Goal: Find specific page/section: Find specific page/section

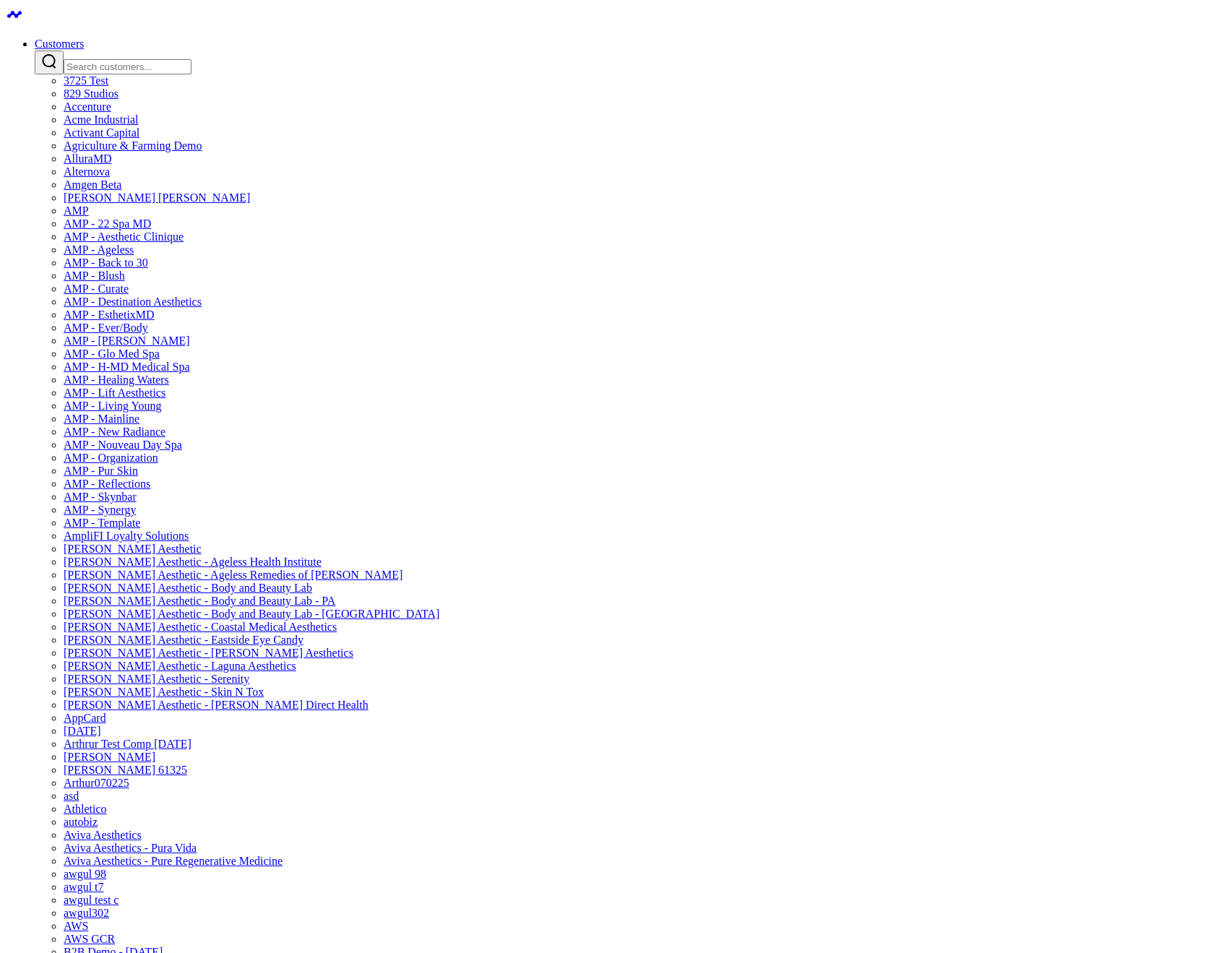
click at [191, 59] on input "Search customers input" at bounding box center [128, 66] width 128 height 16
type input "a"
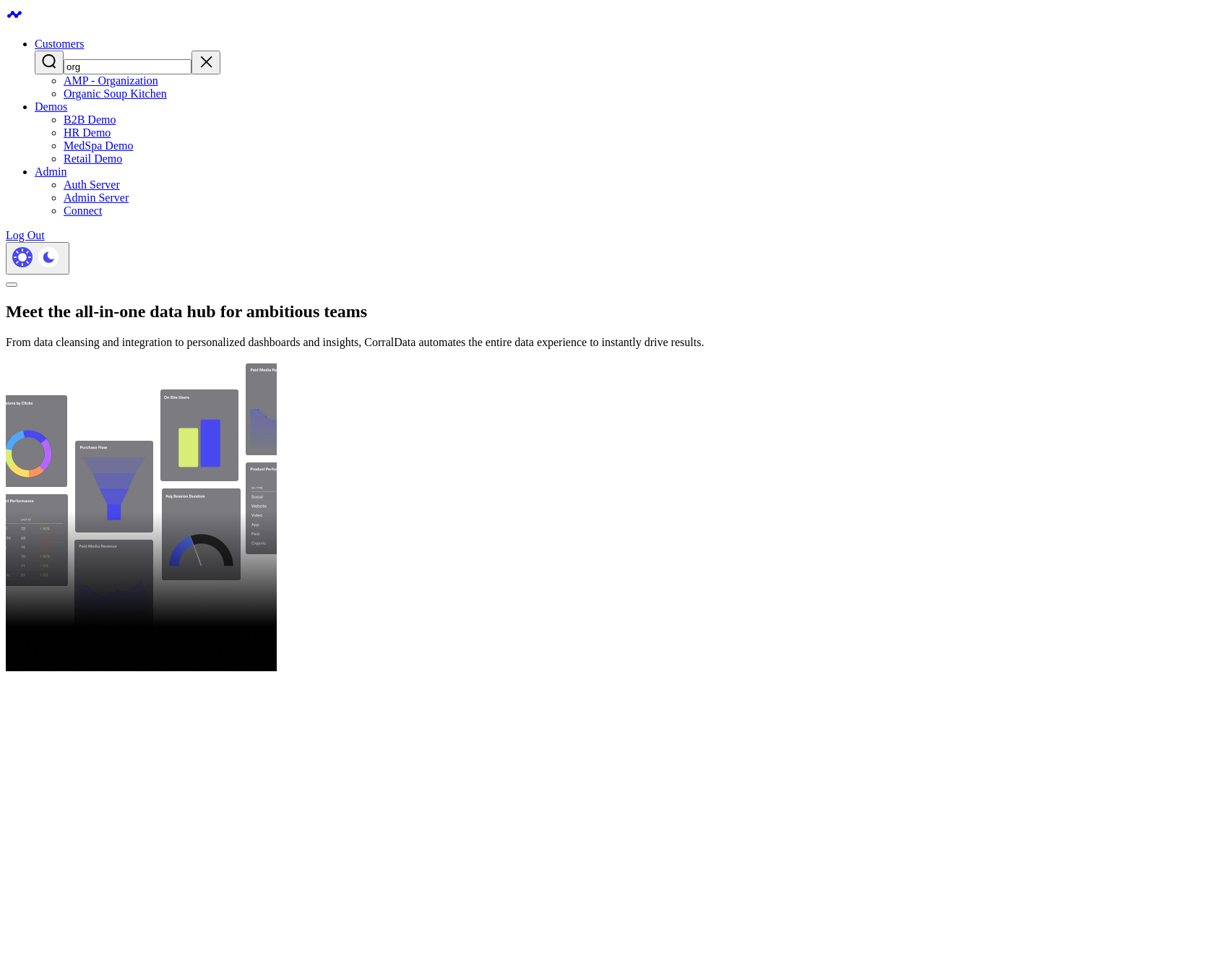
type input "org"
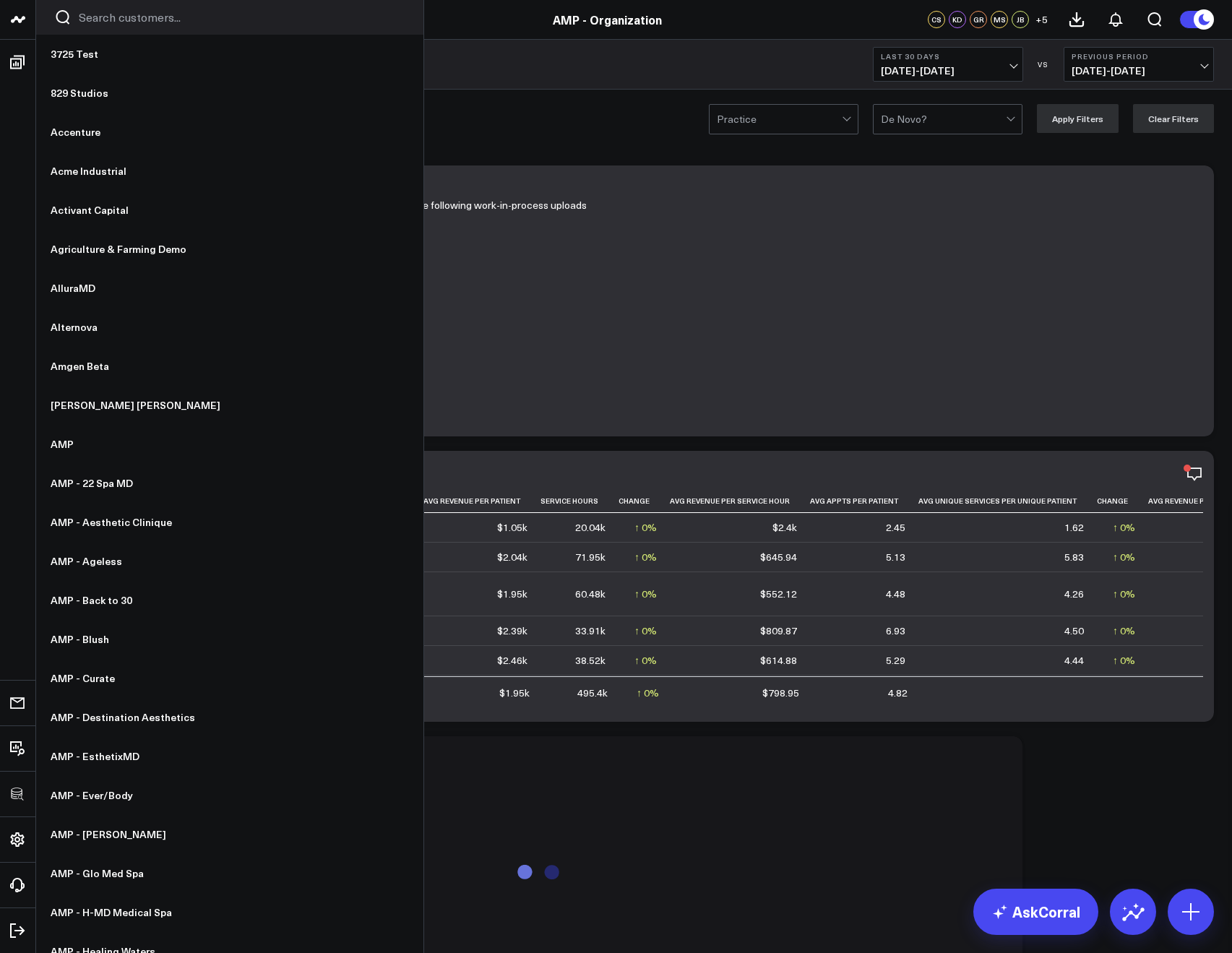
click at [891, 75] on span "08/18/25 - 09/16/25" at bounding box center [948, 71] width 134 height 11
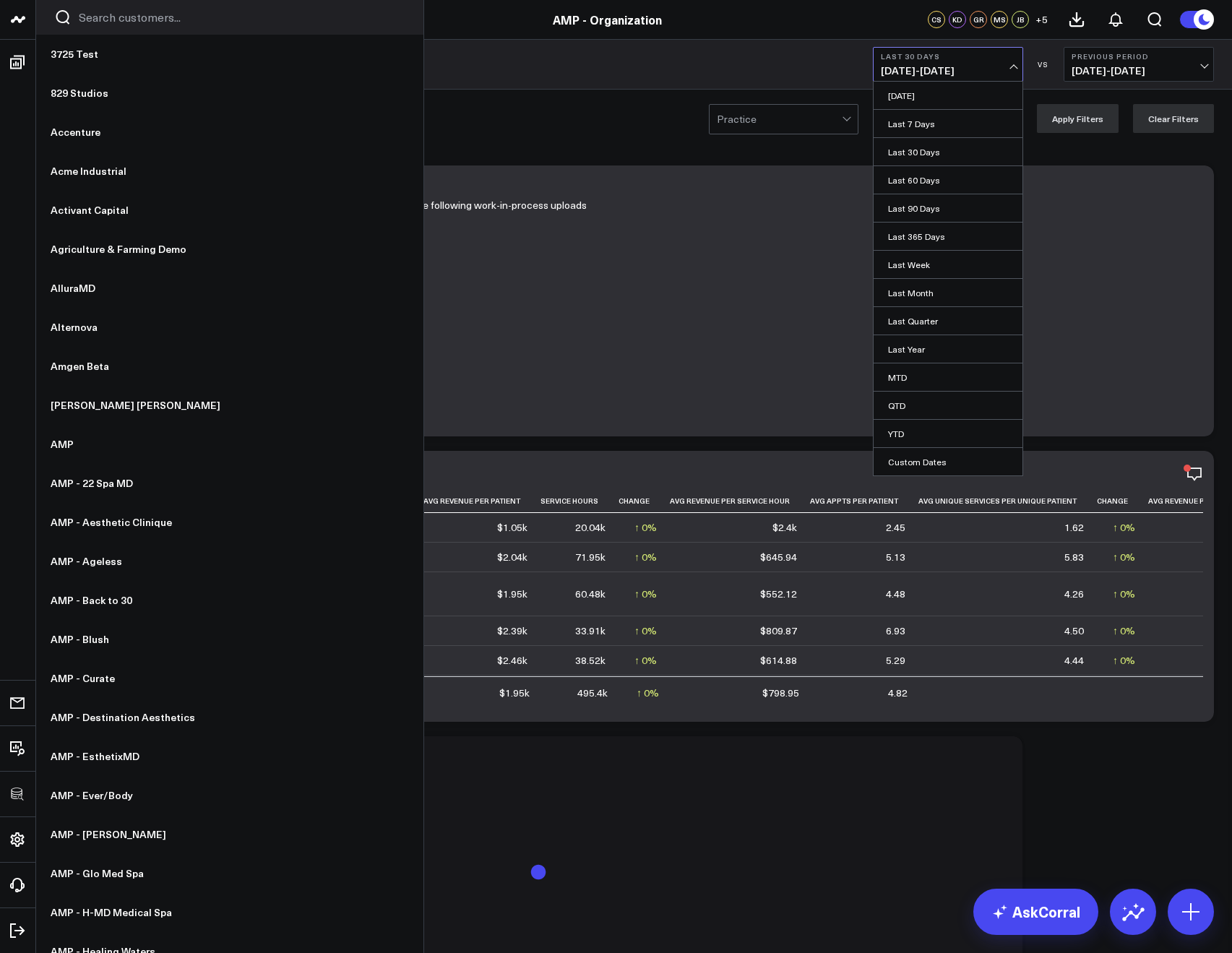
click at [902, 102] on link "[DATE]" at bounding box center [948, 96] width 149 height 28
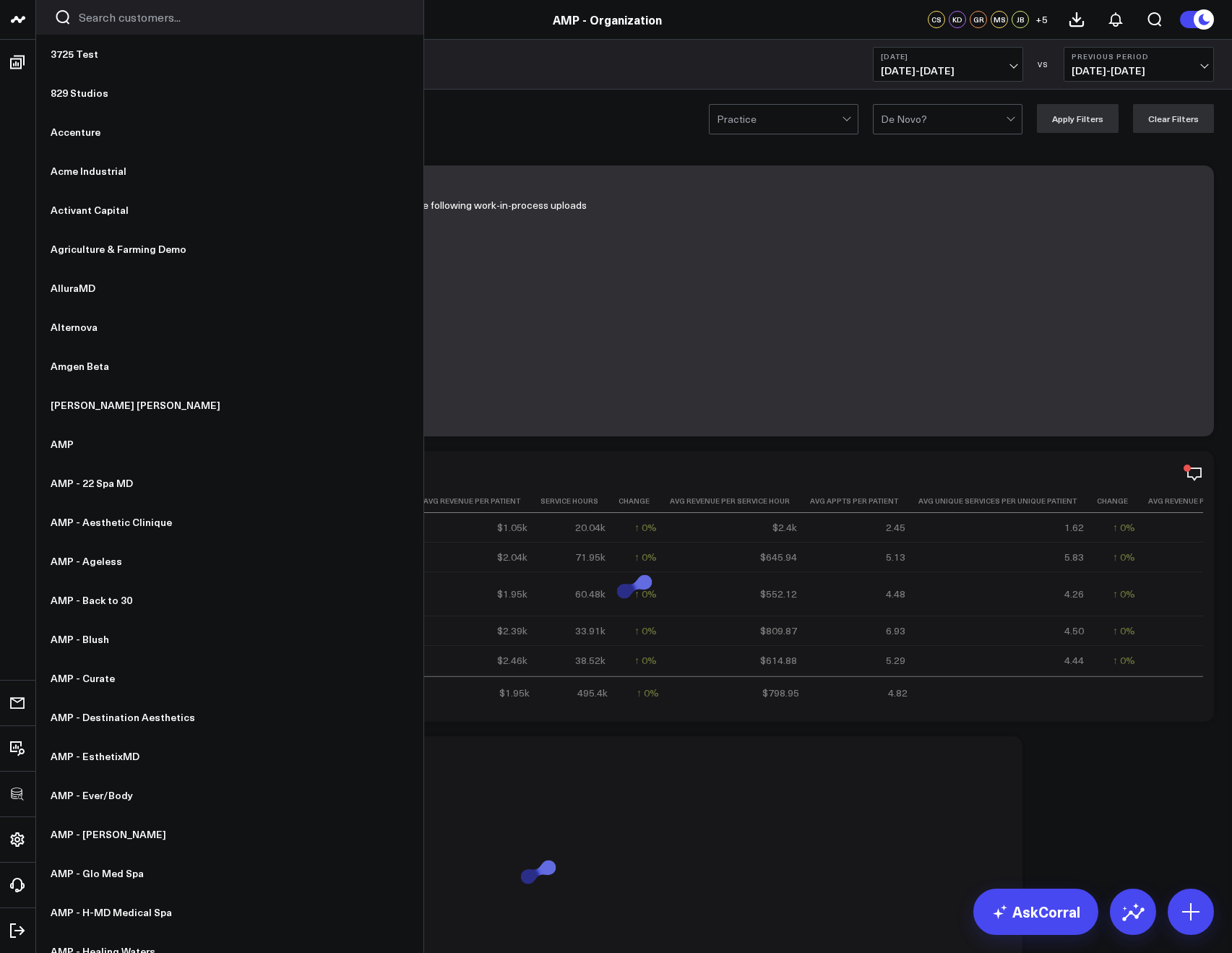
click at [18, 20] on icon at bounding box center [17, 19] width 7 height 7
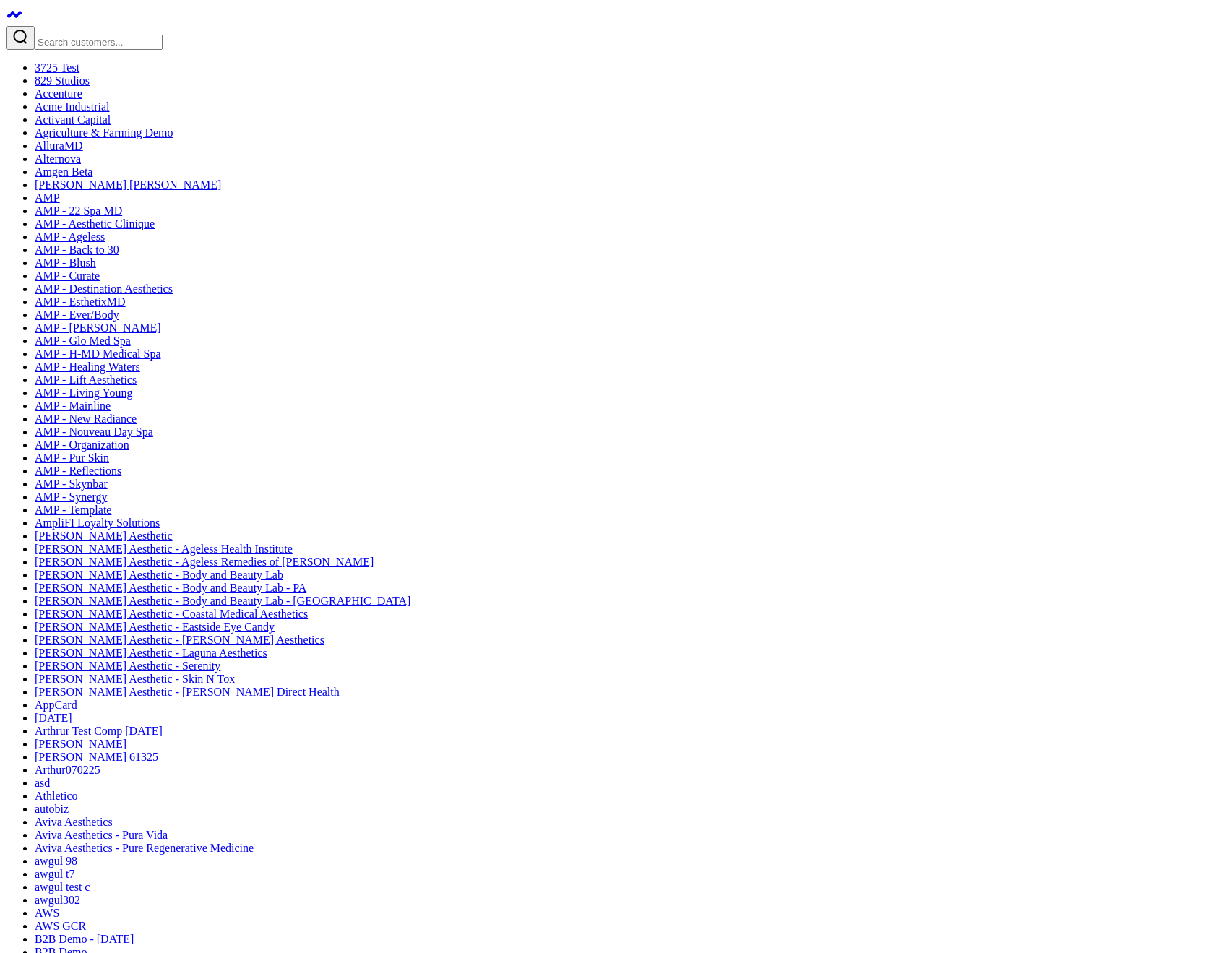
click at [96, 27] on div at bounding box center [616, 38] width 1221 height 24
click at [92, 34] on input "Search customers input" at bounding box center [98, 42] width 128 height 16
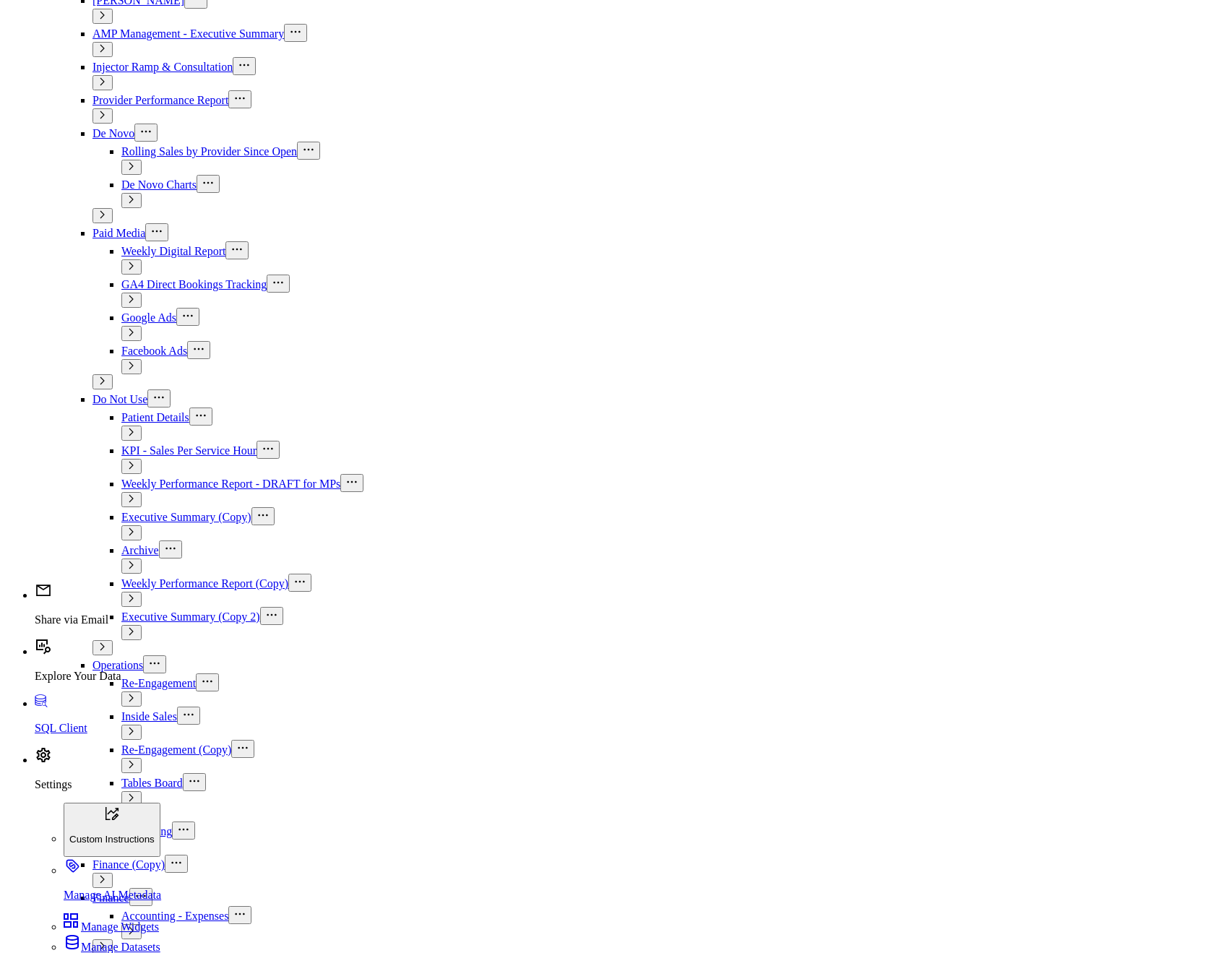
scroll to position [419, 0]
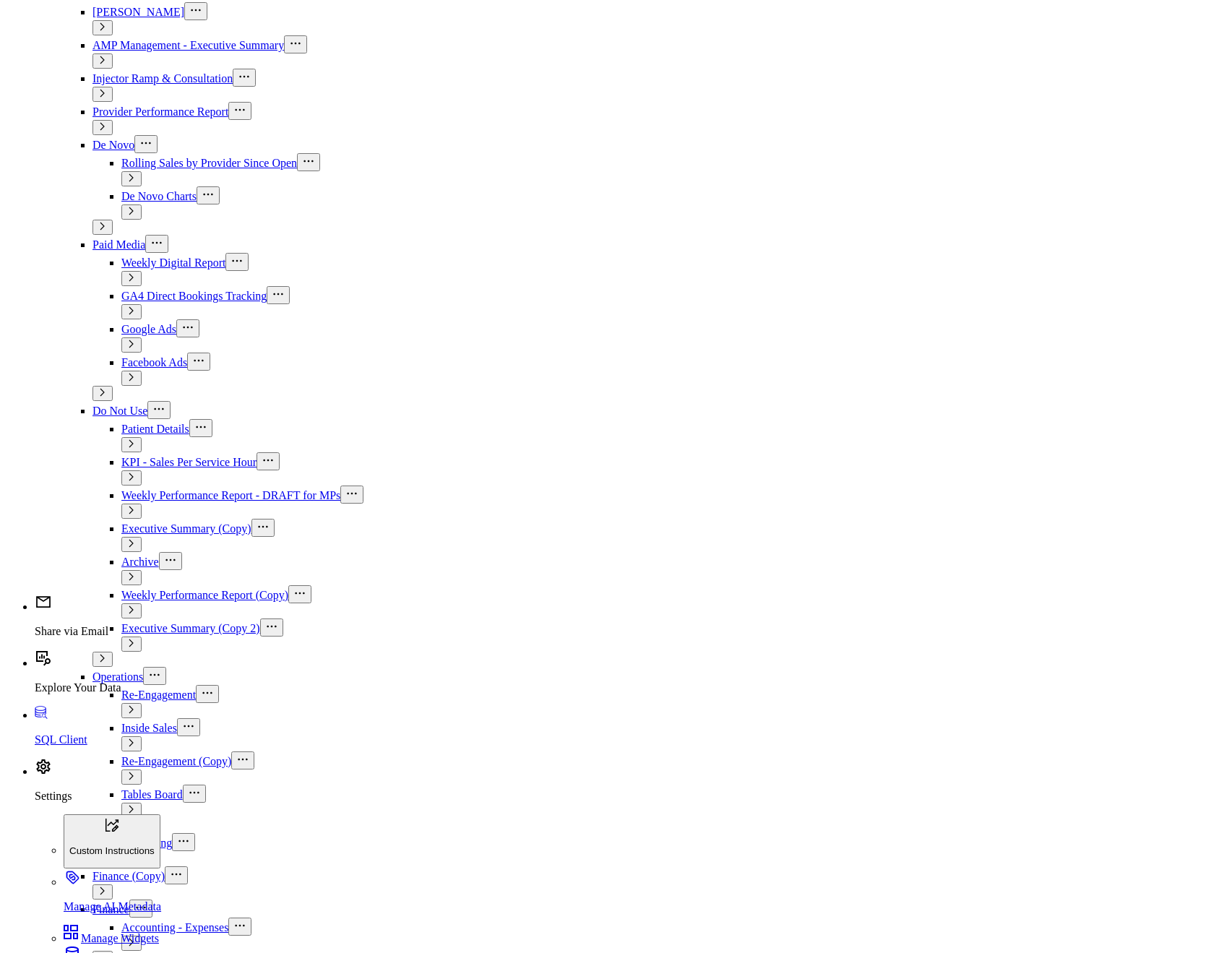
drag, startPoint x: 152, startPoint y: 22, endPoint x: 77, endPoint y: 16, distance: 75.2
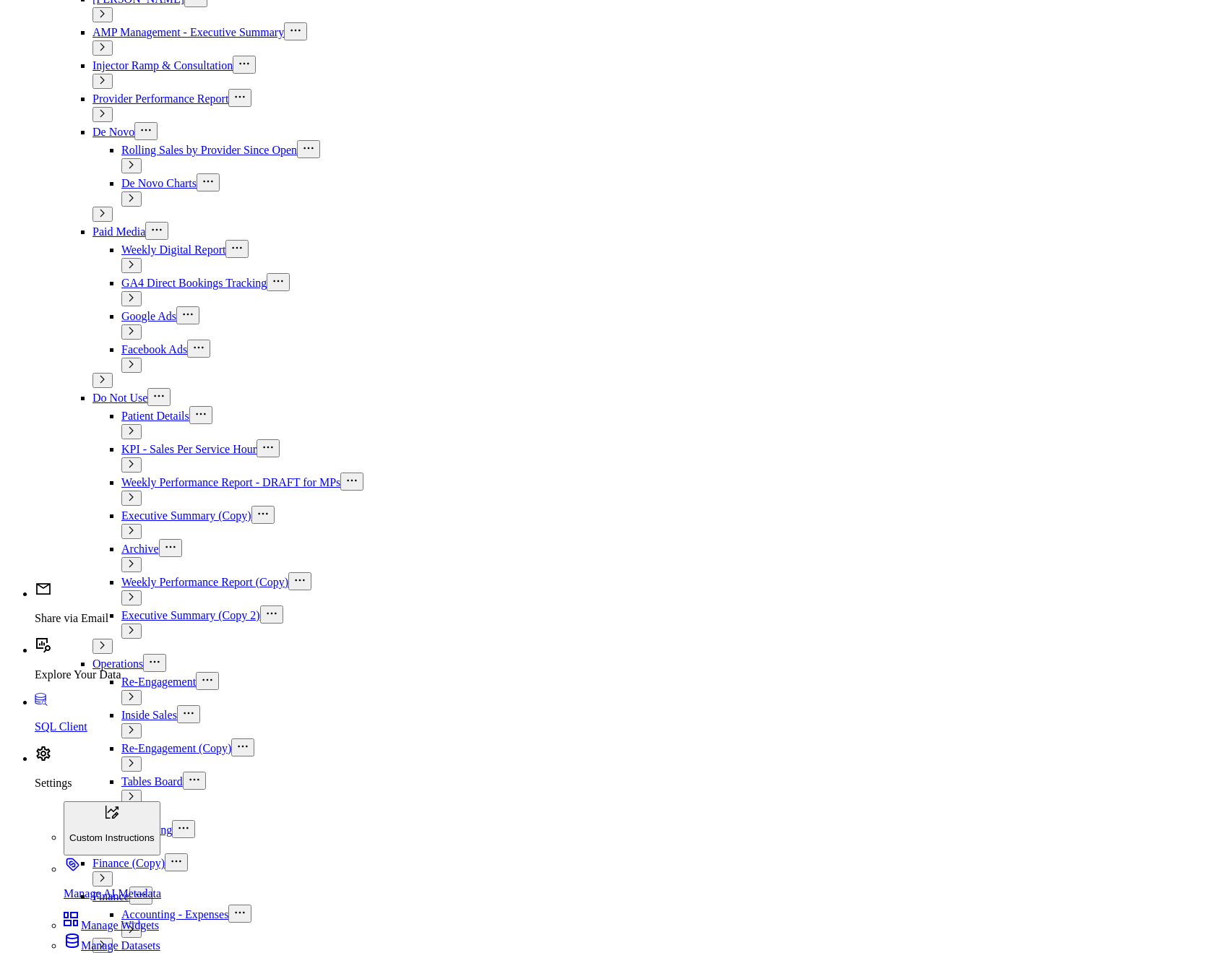
type input "hotel"
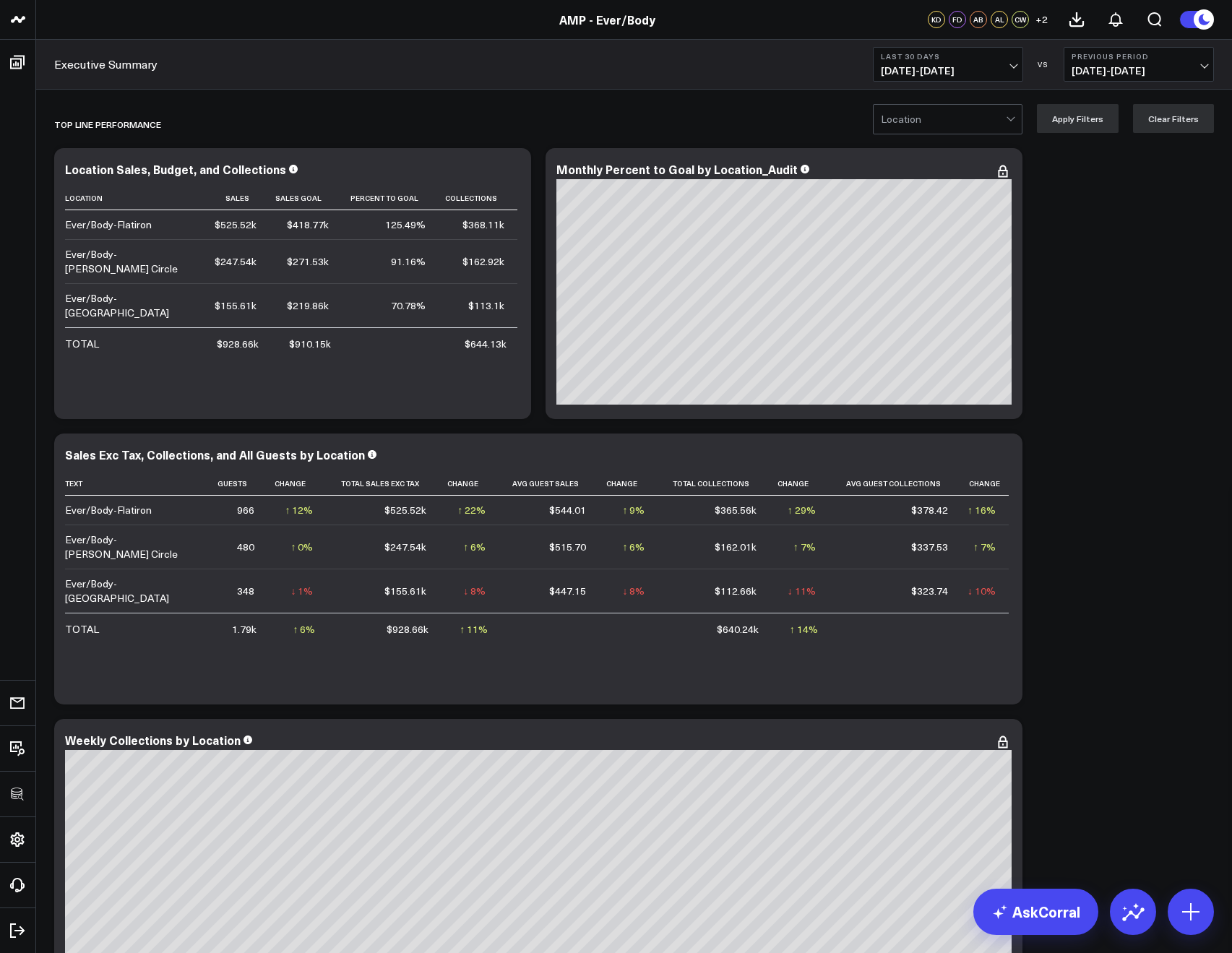
click at [981, 122] on div at bounding box center [943, 119] width 125 height 29
click at [913, 59] on b "Last 30 Days" at bounding box center [948, 56] width 134 height 9
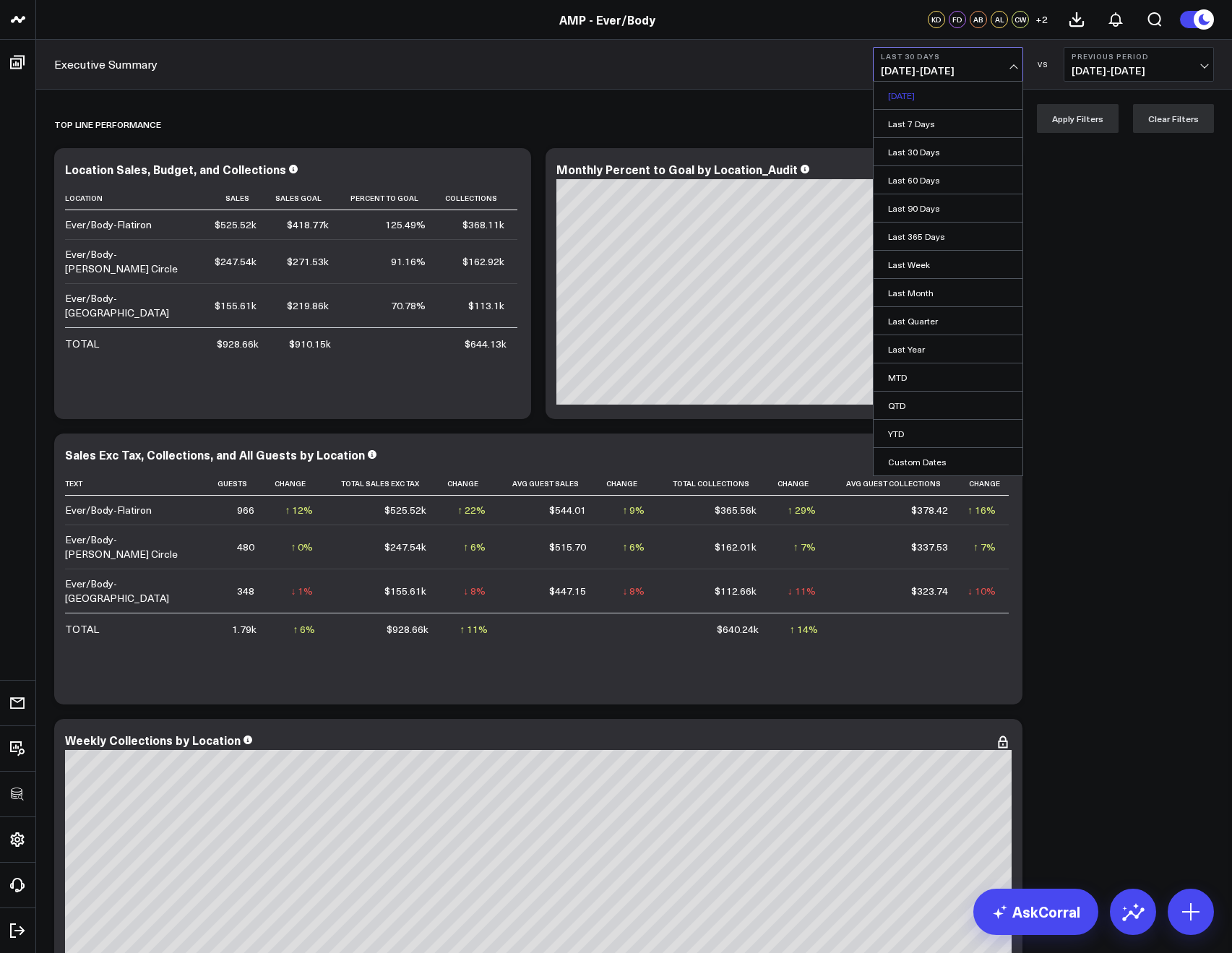
click at [915, 97] on link "Yesterday" at bounding box center [948, 96] width 149 height 28
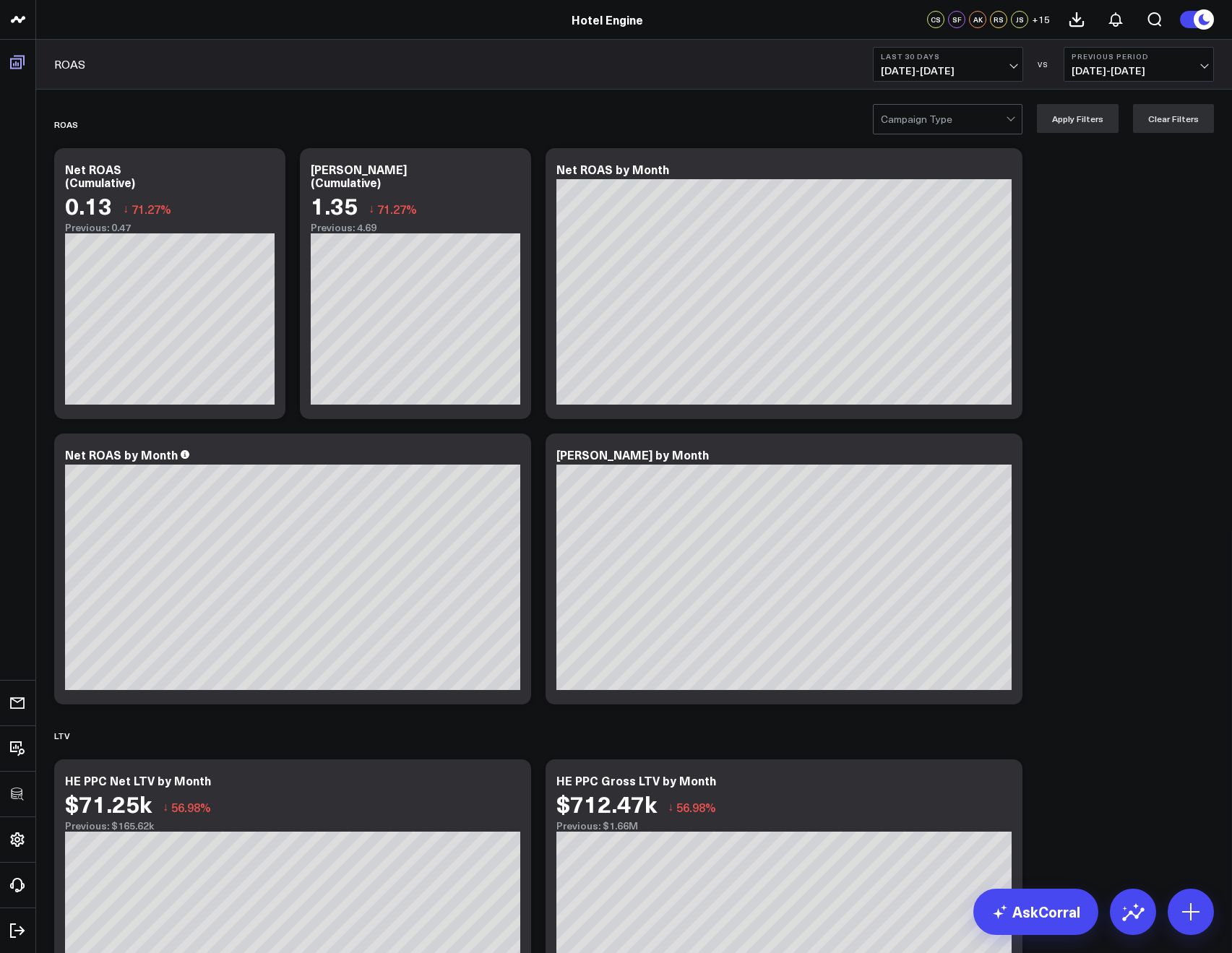
drag, startPoint x: 128, startPoint y: 102, endPoint x: 22, endPoint y: 64, distance: 112.6
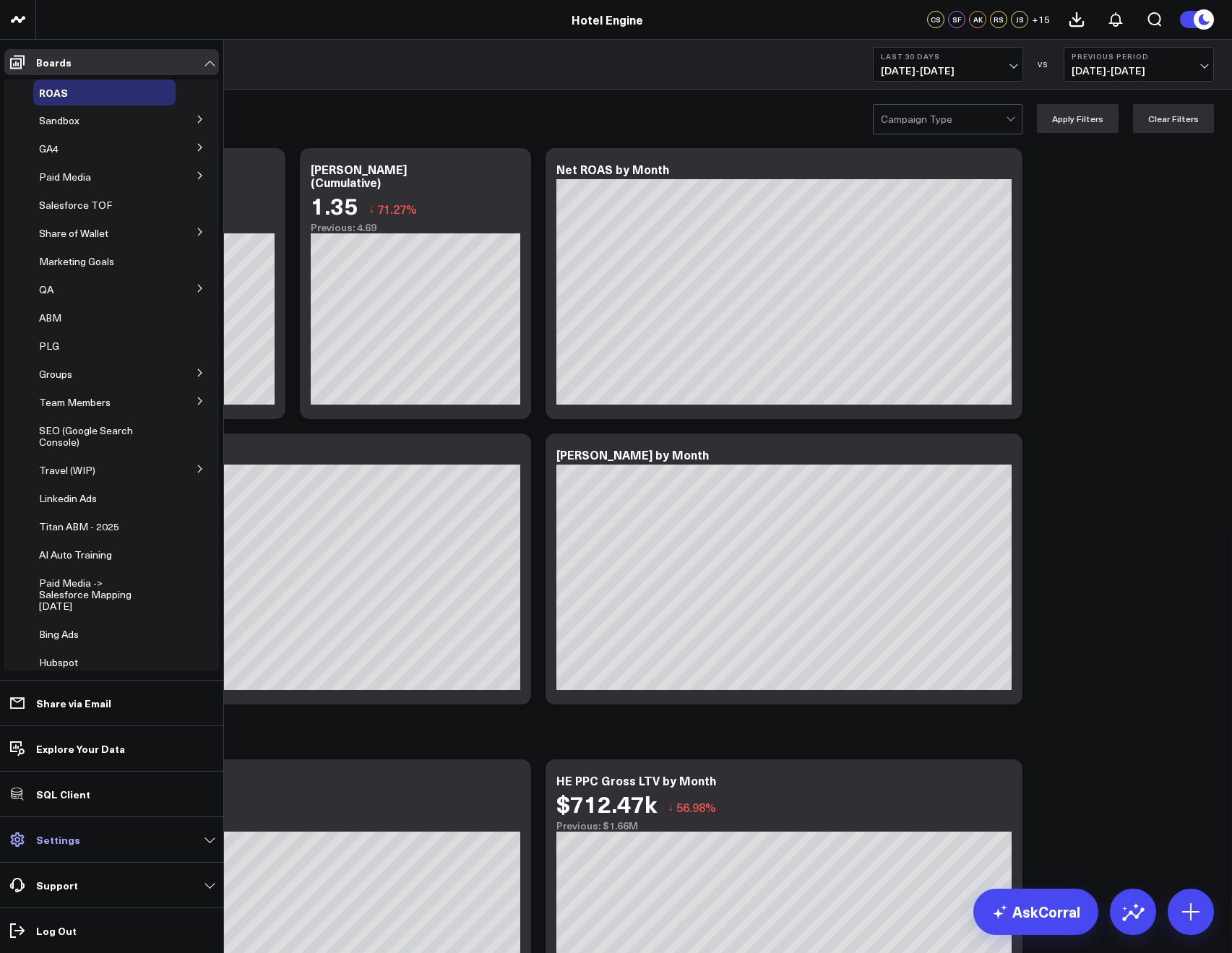
click at [83, 839] on link "Settings" at bounding box center [111, 840] width 214 height 26
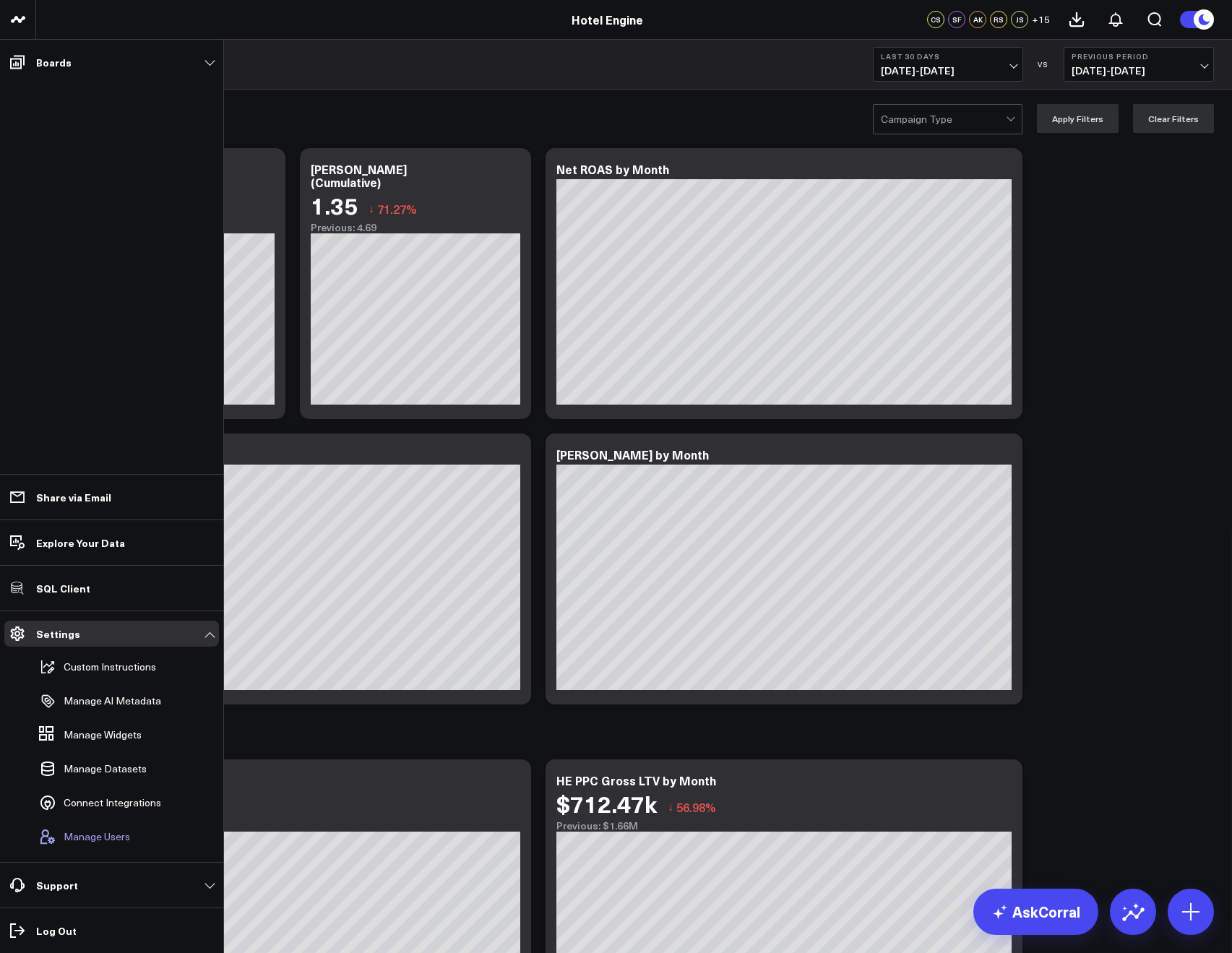
click at [83, 831] on span "Manage Users" at bounding box center [97, 837] width 66 height 11
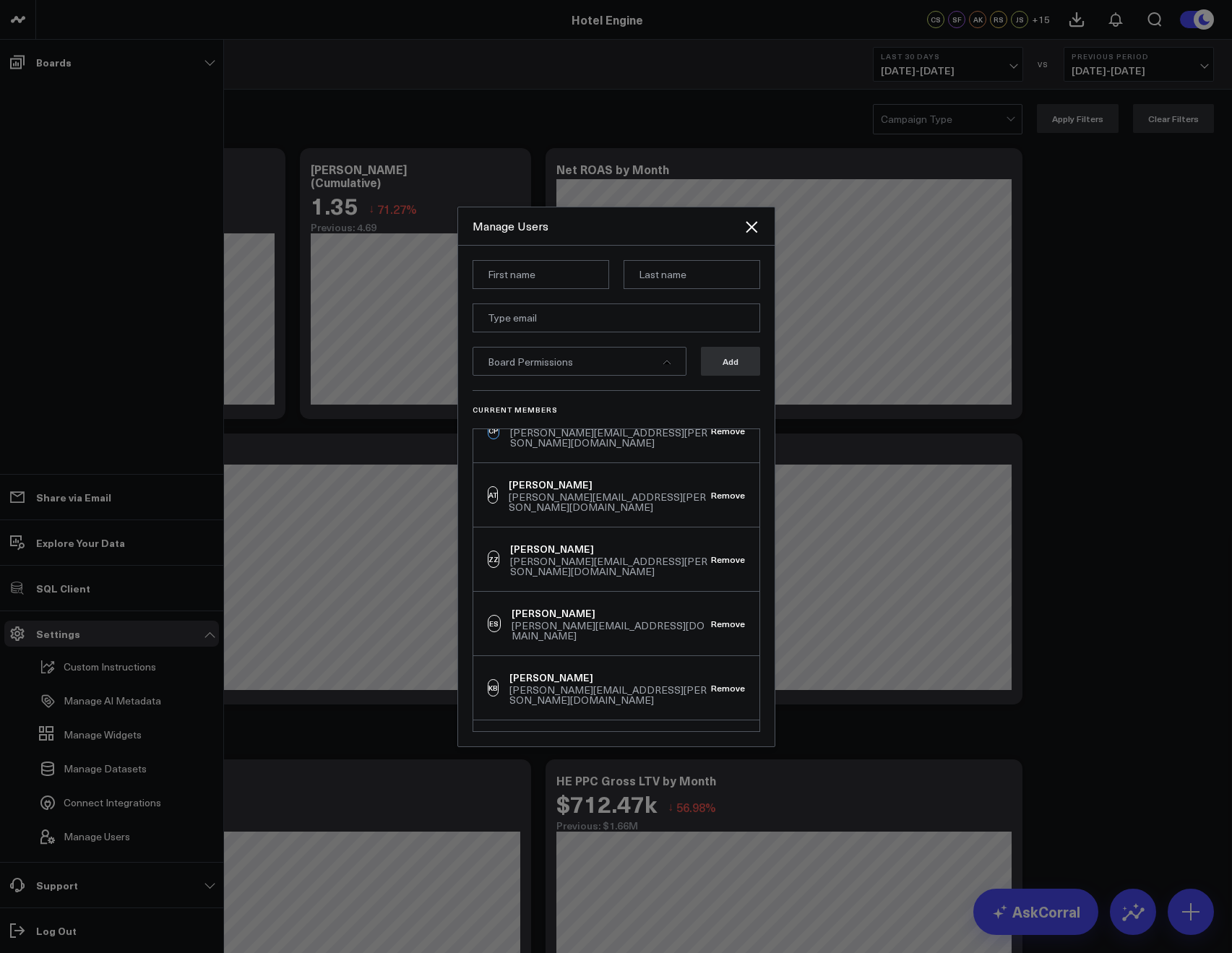
scroll to position [781, 0]
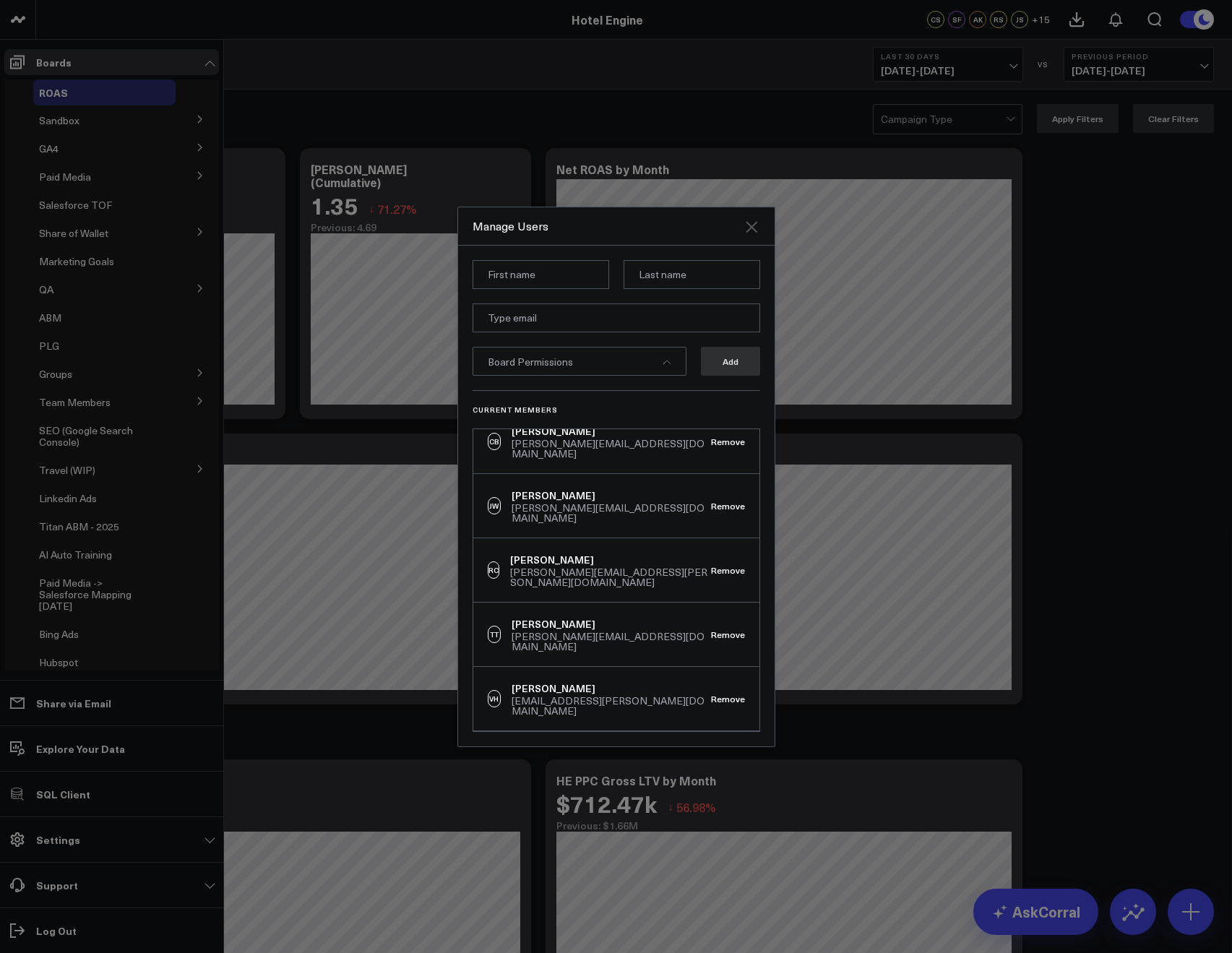
click at [744, 229] on icon "Close" at bounding box center [751, 227] width 17 height 17
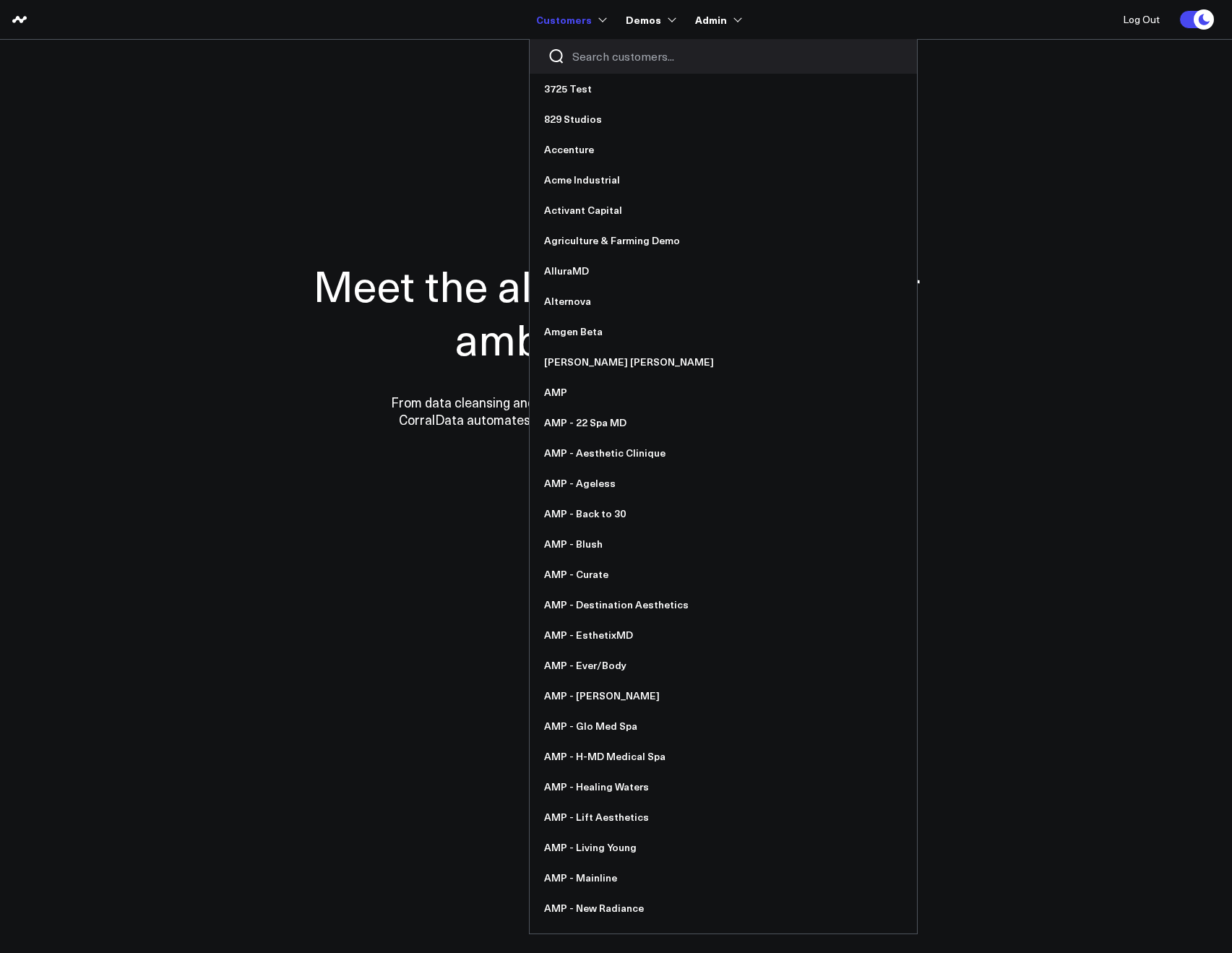
click at [576, 47] on div at bounding box center [724, 56] width 388 height 34
click at [580, 56] on input "Search customers input" at bounding box center [735, 56] width 326 height 16
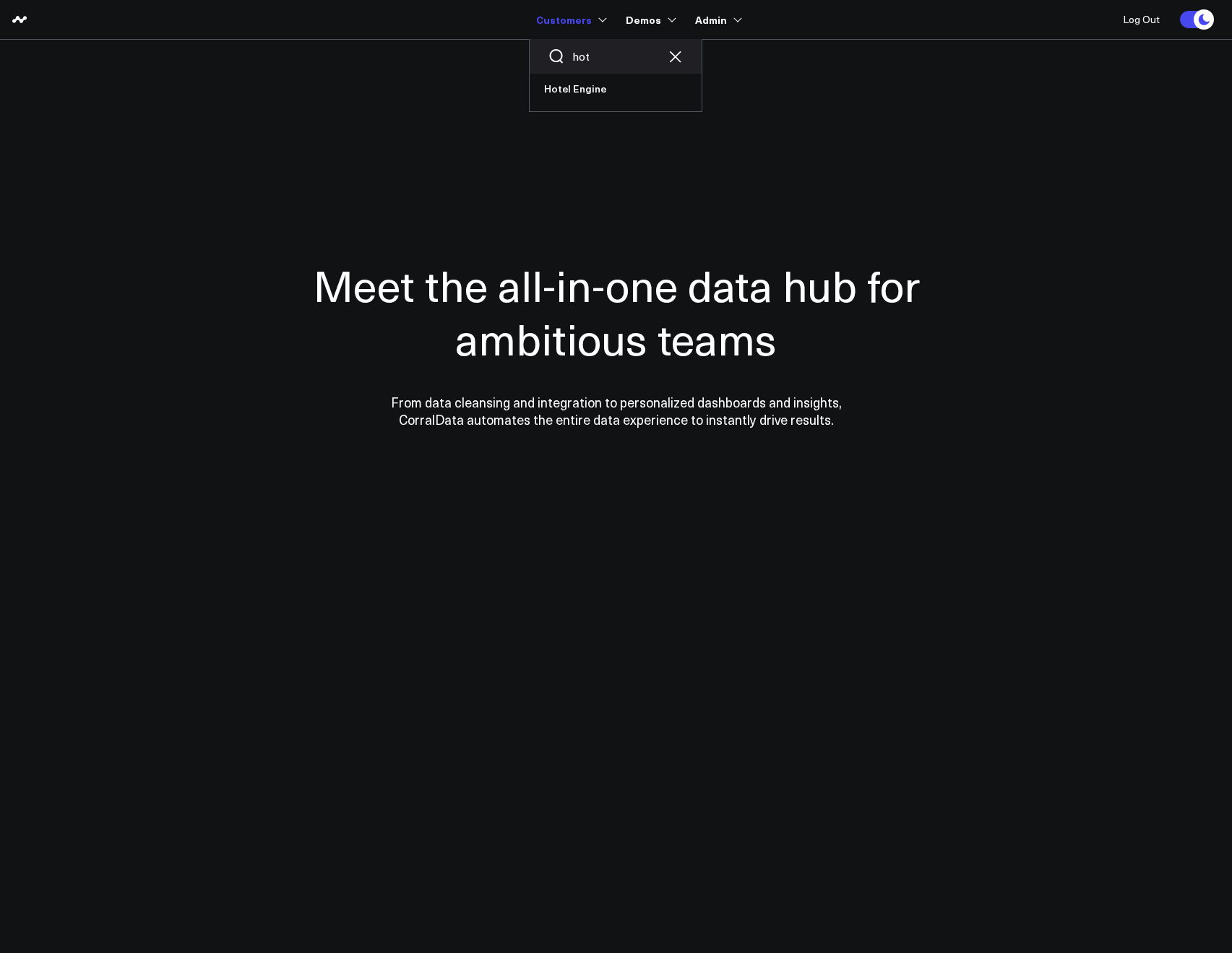
type input "hote"
click at [623, 55] on input "hote;" at bounding box center [616, 56] width 87 height 16
click at [602, 97] on link "Hotel Engine" at bounding box center [616, 88] width 172 height 30
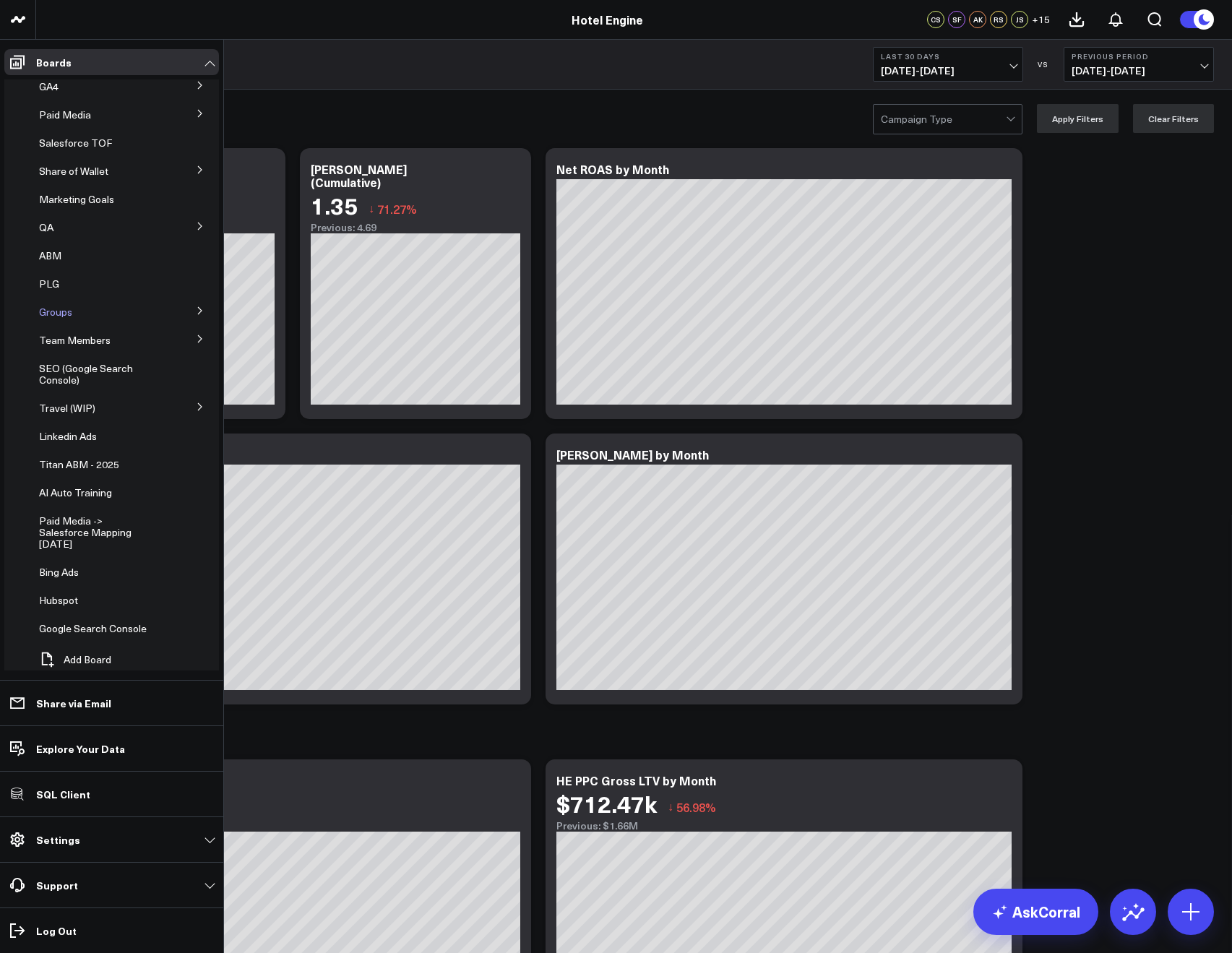
scroll to position [73, 0]
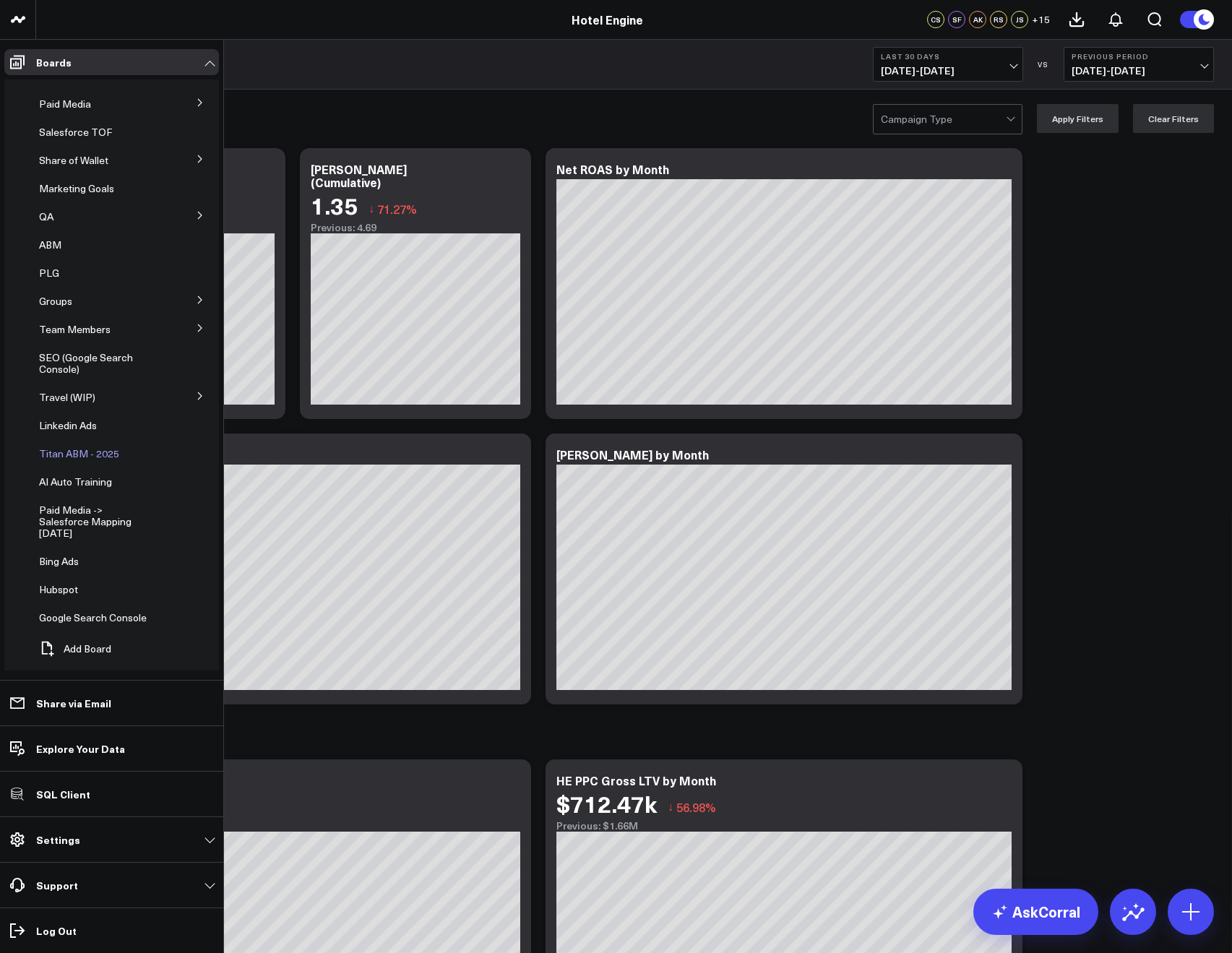
click at [63, 443] on div "Titan ABM - 2025" at bounding box center [105, 454] width 142 height 26
click at [61, 455] on span "Titan ABM - 2025" at bounding box center [79, 453] width 80 height 14
